Goal: Information Seeking & Learning: Learn about a topic

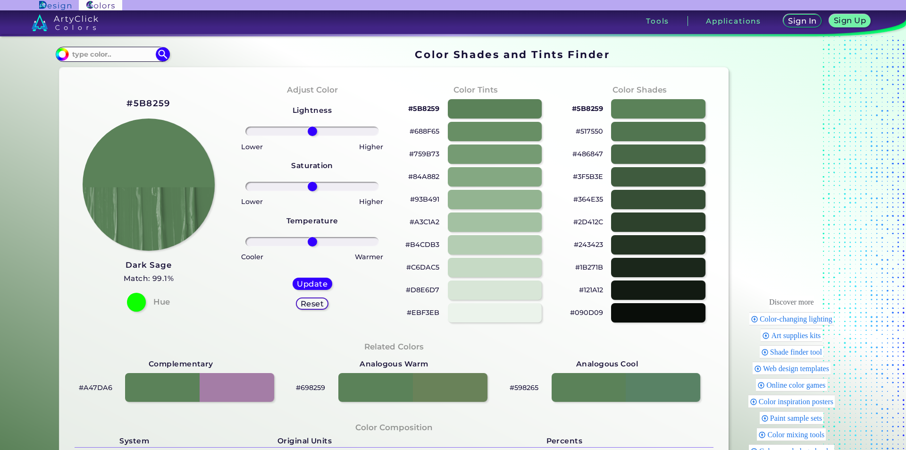
click at [480, 137] on div at bounding box center [495, 131] width 94 height 19
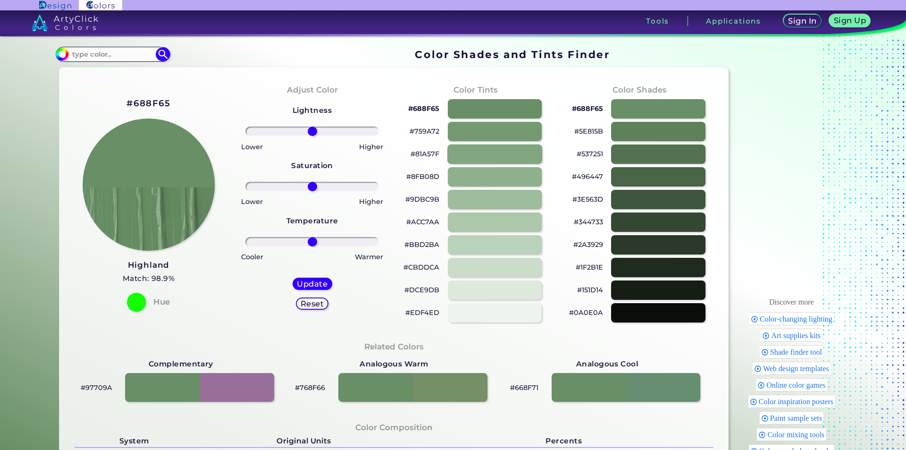
click at [493, 163] on div at bounding box center [494, 153] width 95 height 19
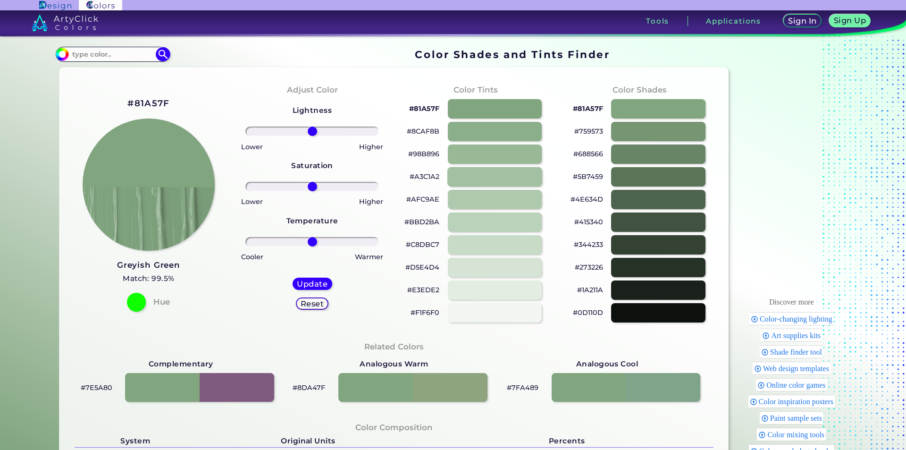
click at [494, 168] on div at bounding box center [494, 176] width 95 height 19
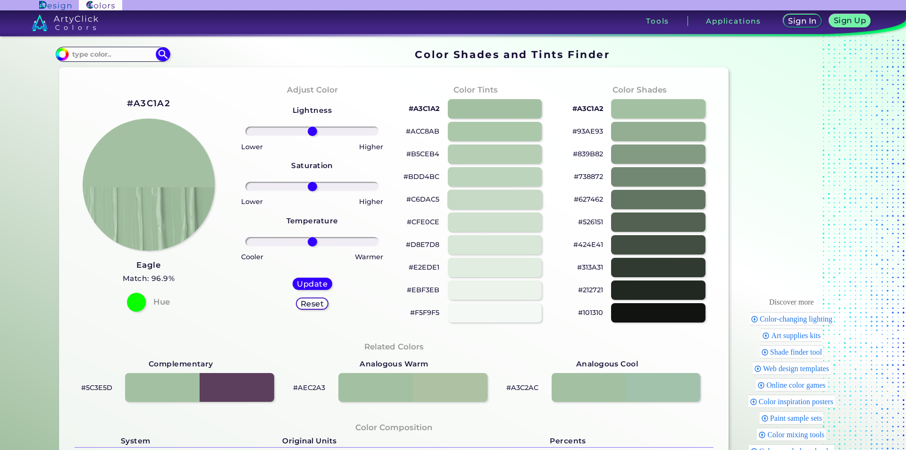
click at [495, 190] on div at bounding box center [494, 199] width 95 height 19
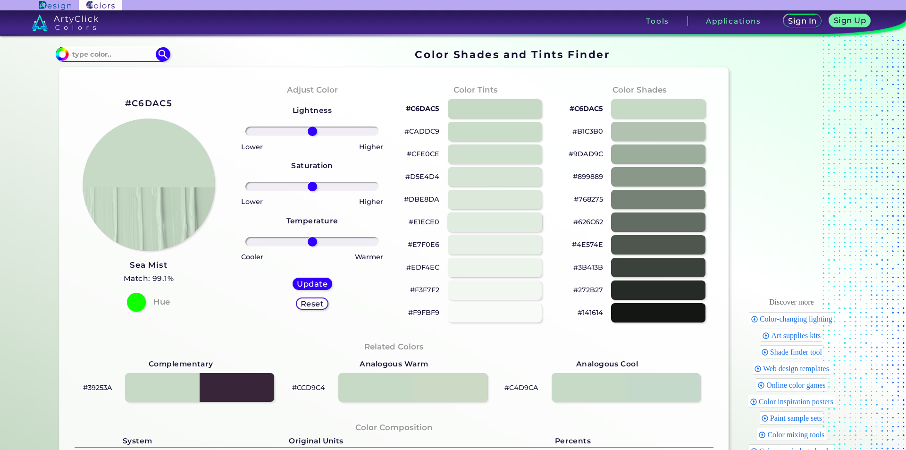
click at [495, 212] on div at bounding box center [494, 221] width 95 height 19
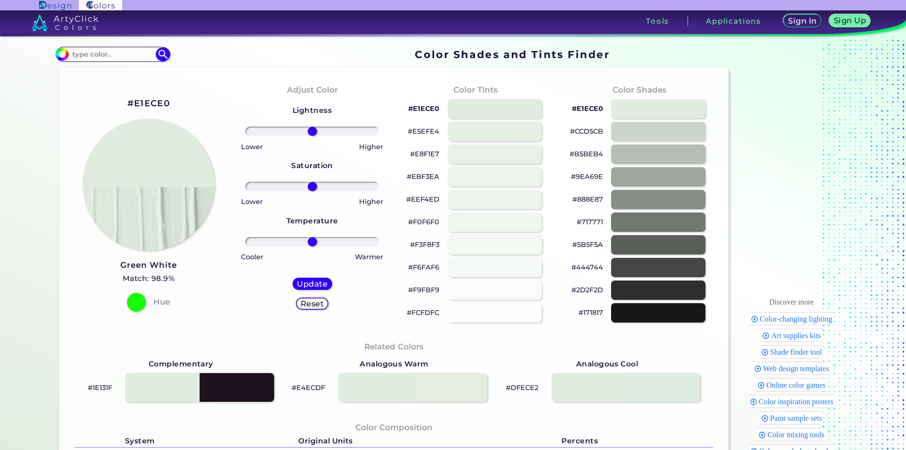
click at [496, 249] on div at bounding box center [494, 244] width 95 height 19
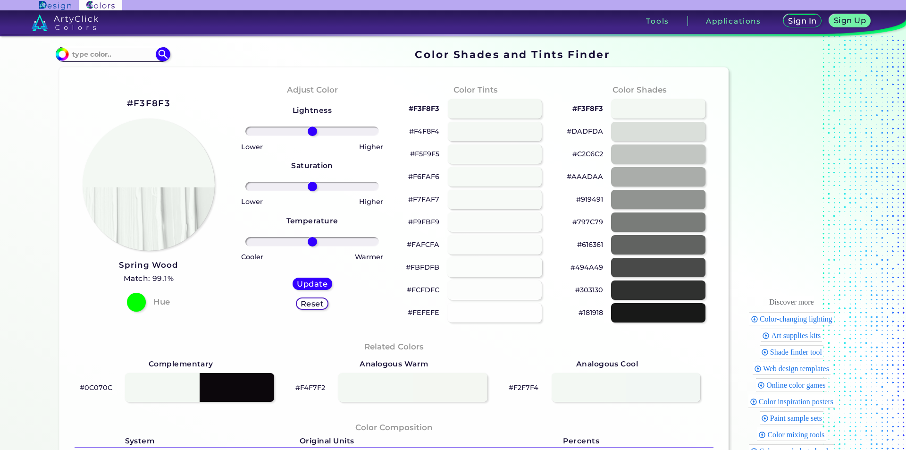
click at [497, 265] on div at bounding box center [494, 267] width 95 height 19
drag, startPoint x: 504, startPoint y: 225, endPoint x: 504, endPoint y: 217, distance: 7.6
click at [504, 221] on div at bounding box center [494, 221] width 95 height 19
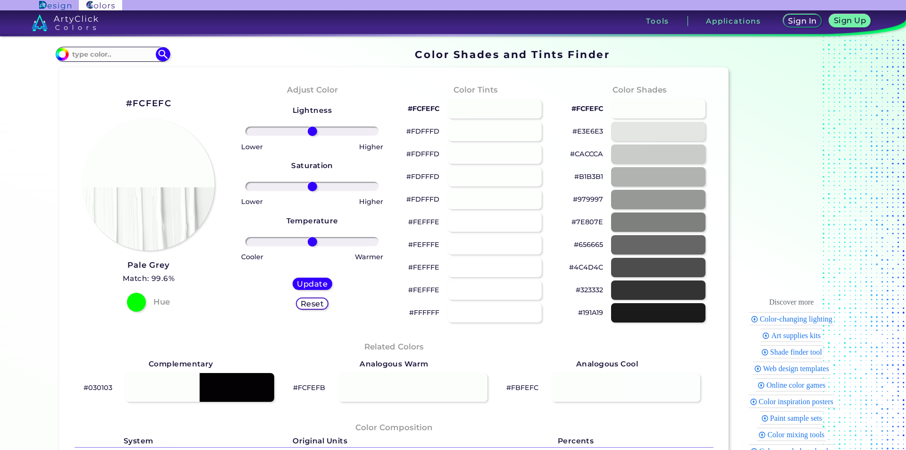
click at [496, 188] on div "#FDFFFD" at bounding box center [476, 199] width 149 height 23
click at [632, 113] on div at bounding box center [658, 108] width 95 height 19
click at [635, 133] on div at bounding box center [658, 131] width 95 height 19
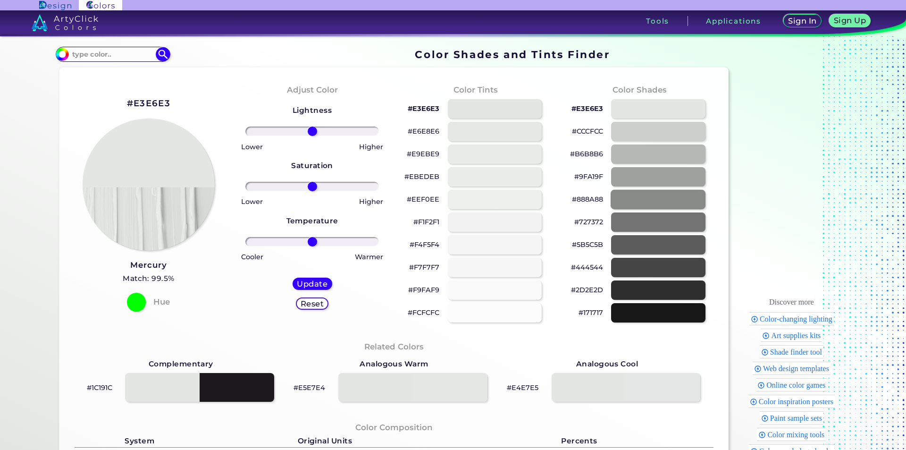
drag, startPoint x: 633, startPoint y: 166, endPoint x: 632, endPoint y: 198, distance: 32.1
click at [633, 171] on div "#9FA19F" at bounding box center [639, 177] width 149 height 23
click at [632, 201] on div at bounding box center [658, 199] width 95 height 19
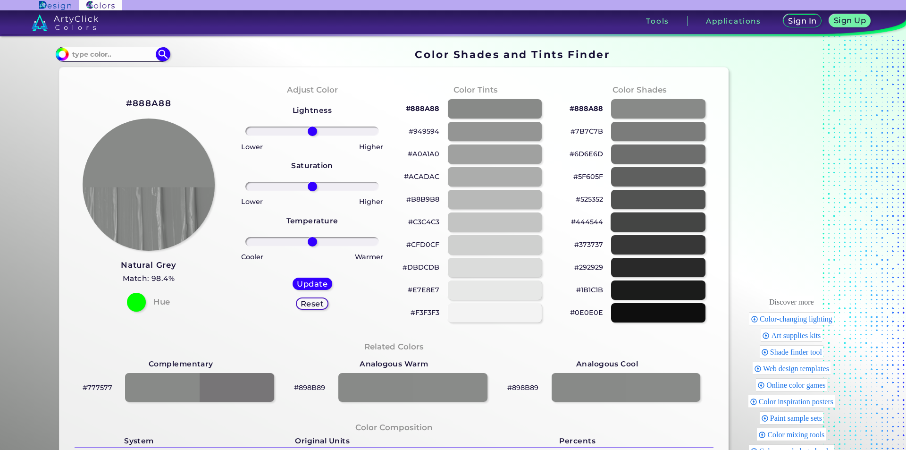
click at [636, 222] on div at bounding box center [658, 221] width 95 height 19
type input "#444544"
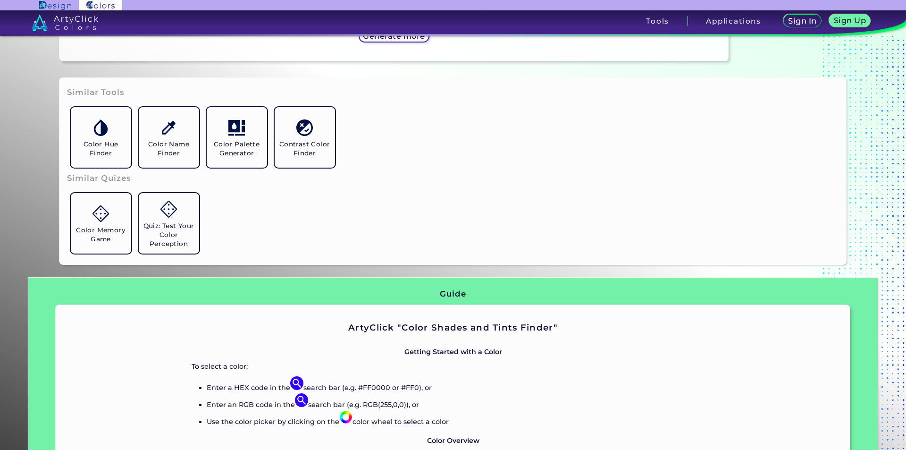
scroll to position [519, 0]
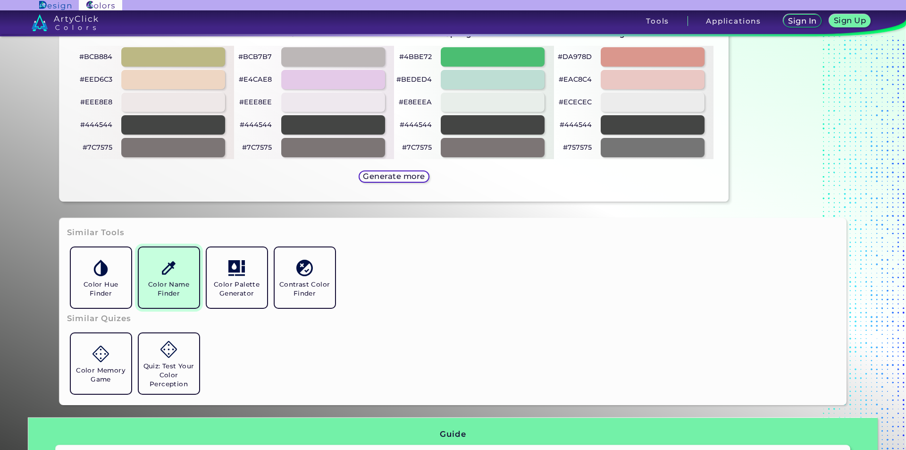
click at [166, 275] on img at bounding box center [168, 268] width 17 height 17
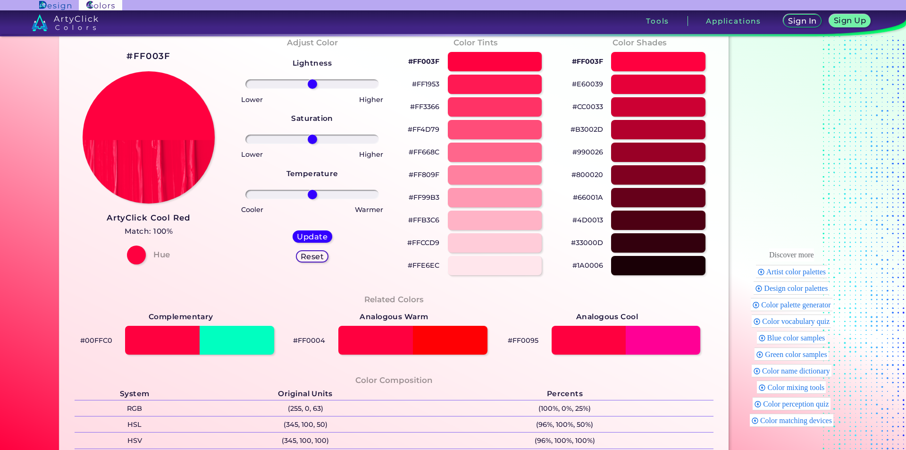
scroll to position [94, 0]
